Goal: Find specific page/section: Go to known website

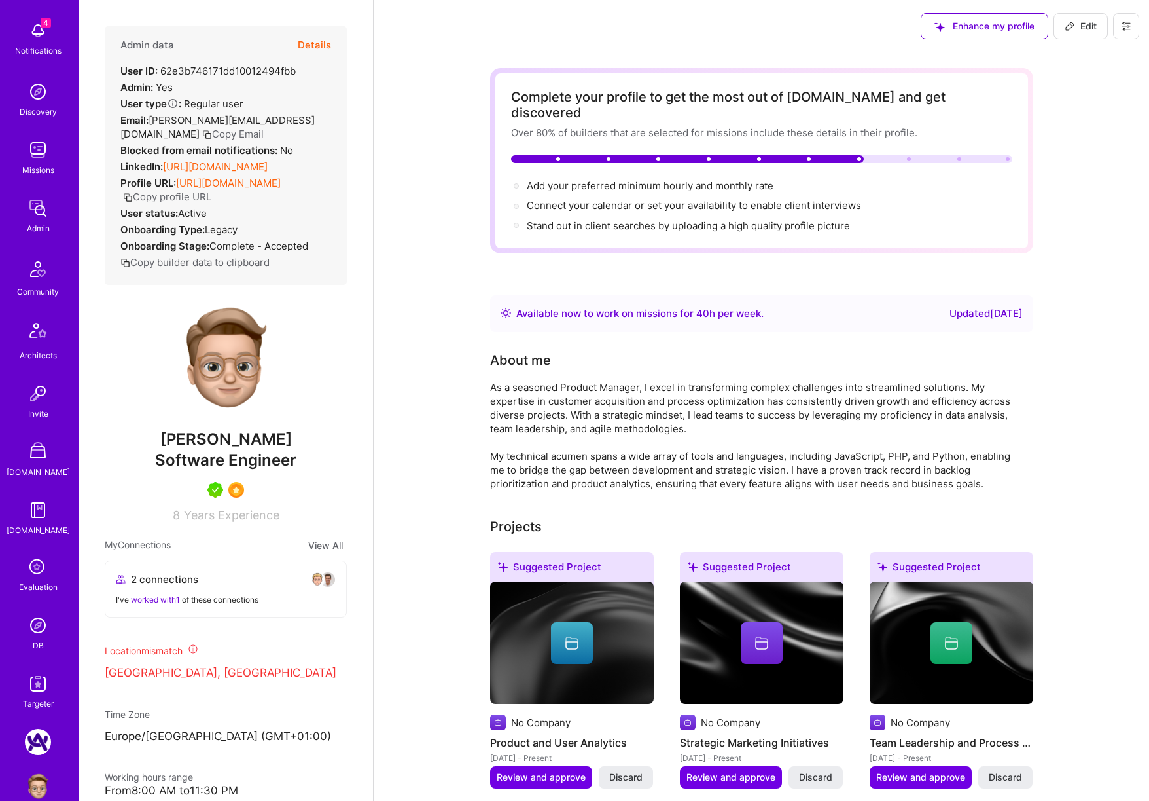
scroll to position [142, 0]
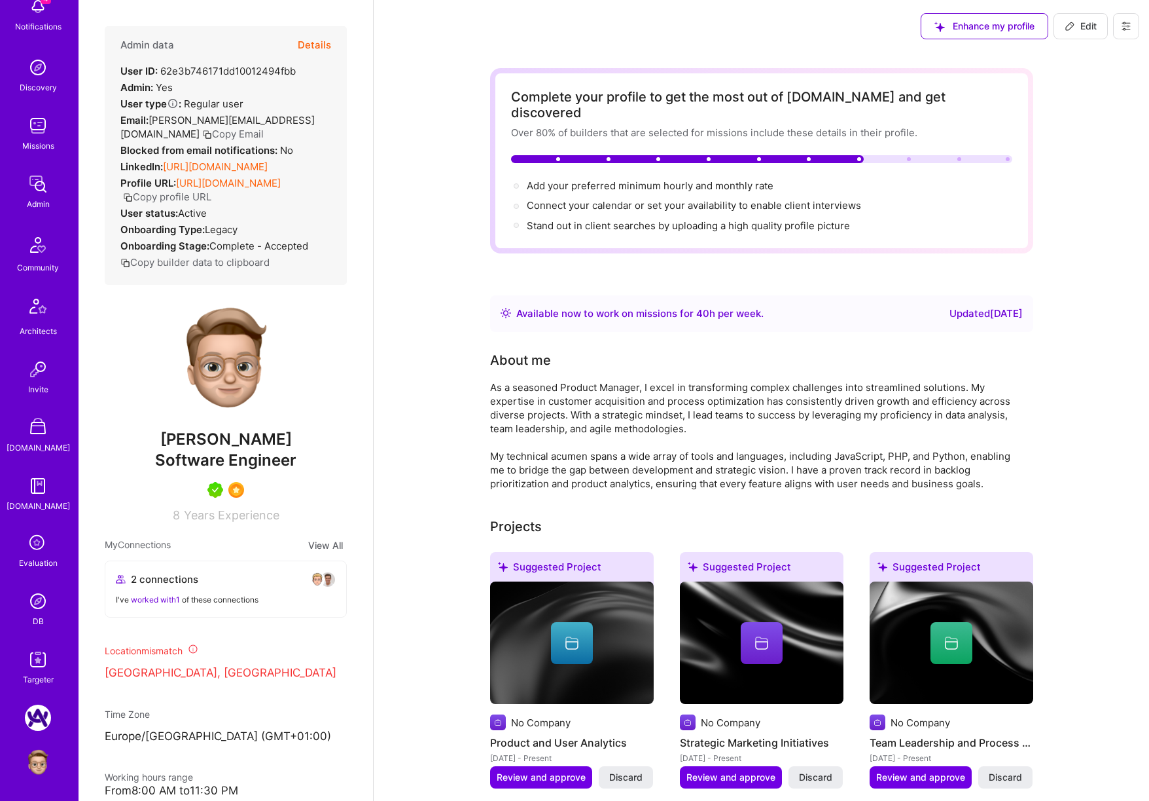
click at [44, 606] on img at bounding box center [38, 601] width 26 height 26
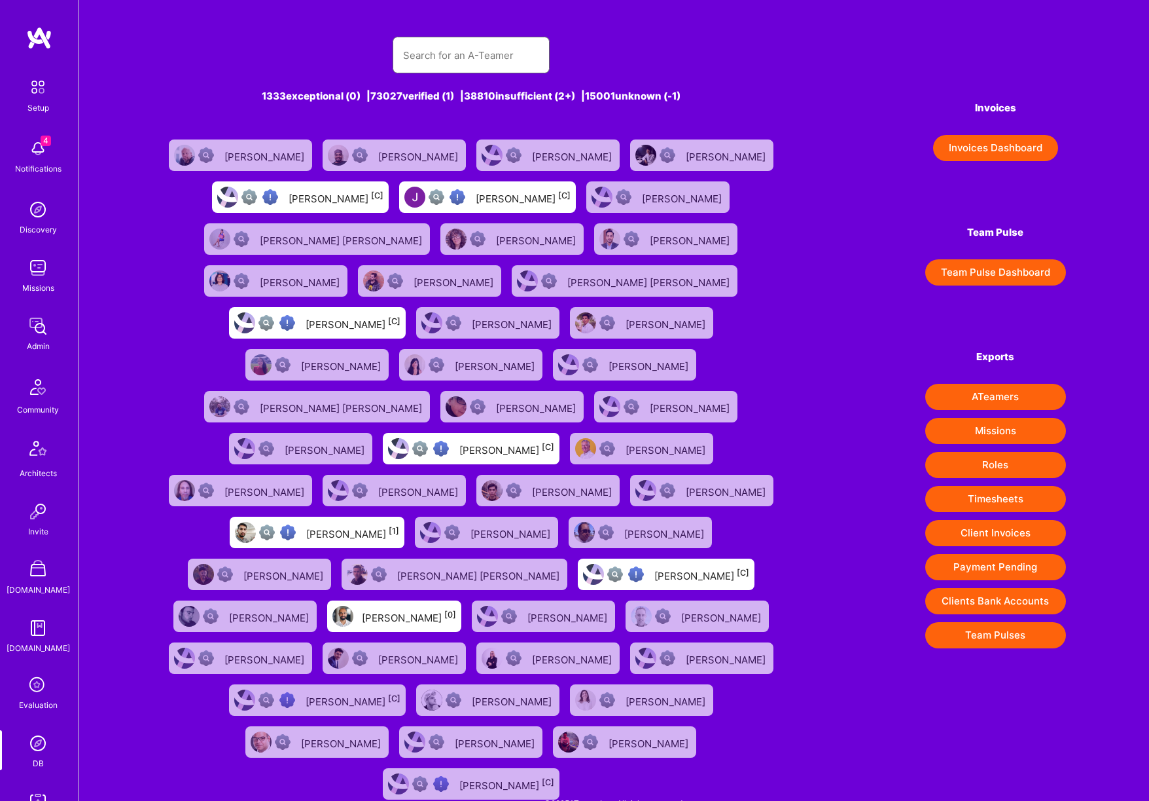
click at [451, 51] on input "text" at bounding box center [471, 55] width 136 height 33
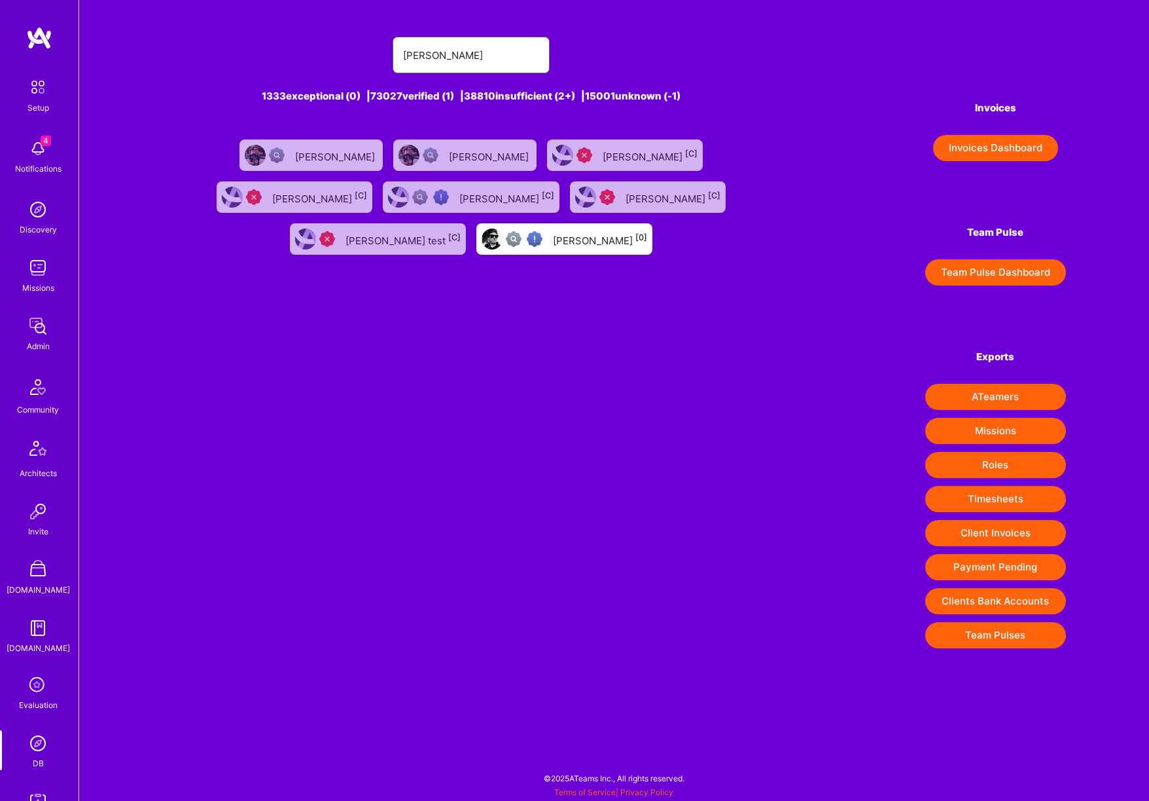
type input "[PERSON_NAME]"
click at [553, 242] on div "[PERSON_NAME] [0]" at bounding box center [600, 238] width 94 height 17
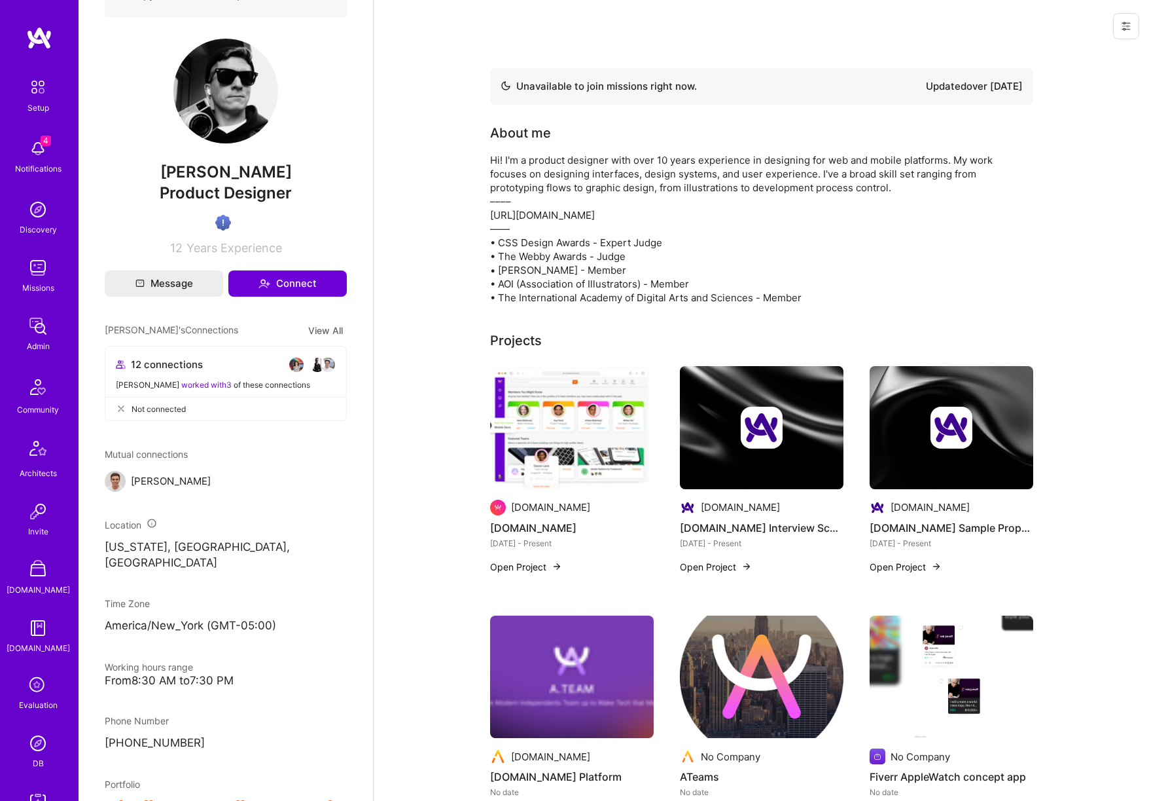
scroll to position [664, 0]
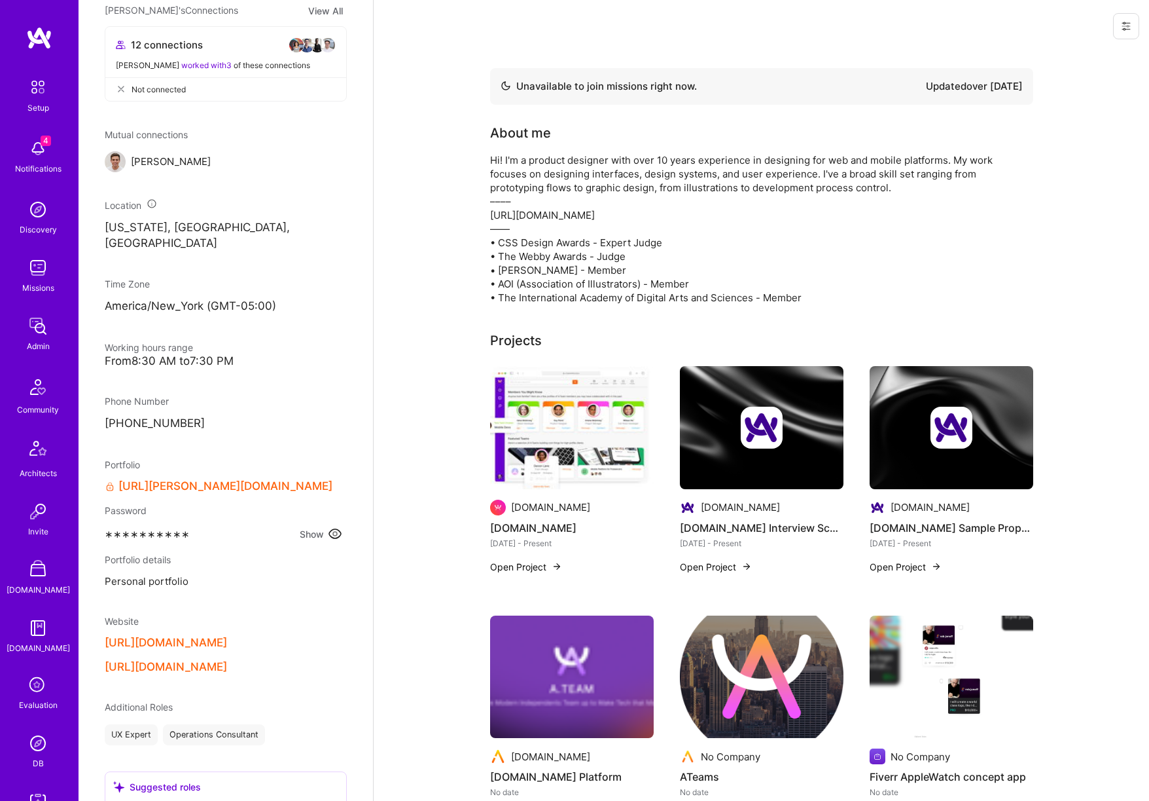
click at [171, 479] on link "[URL][PERSON_NAME][DOMAIN_NAME]" at bounding box center [225, 486] width 214 height 14
